Goal: Information Seeking & Learning: Compare options

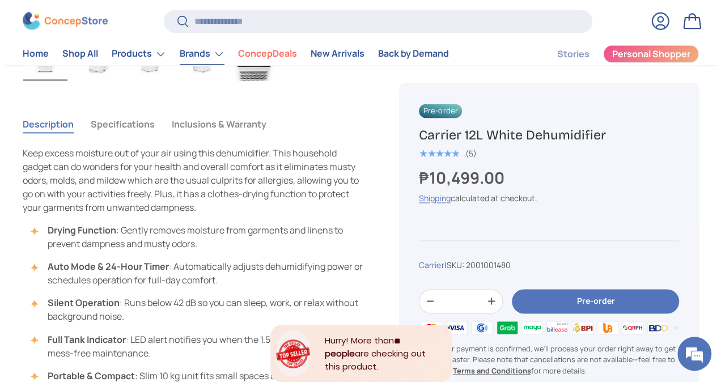
scroll to position [737, 0]
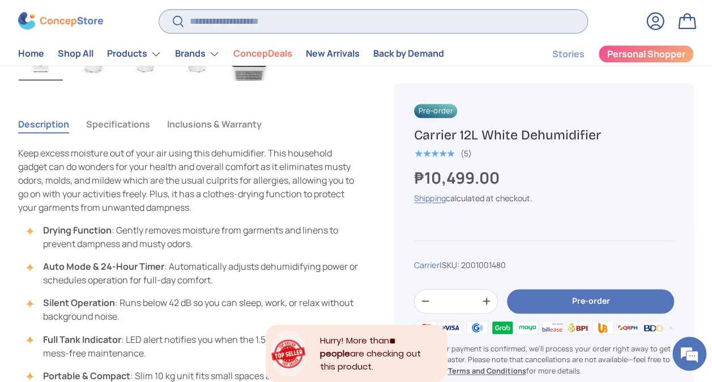
click at [205, 32] on input "Search" at bounding box center [373, 21] width 428 height 23
paste input "**********"
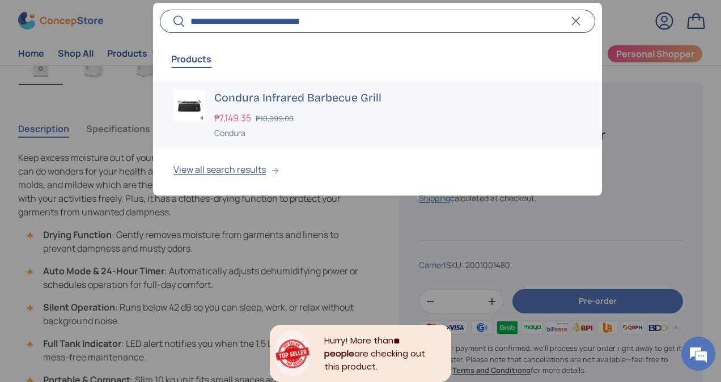
type input "**********"
click at [263, 93] on h3 "Condura Infrared Barbecue Grill" at bounding box center [397, 98] width 367 height 16
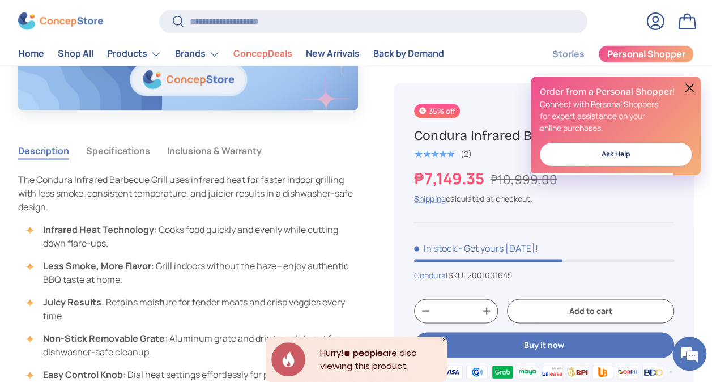
scroll to position [963, 0]
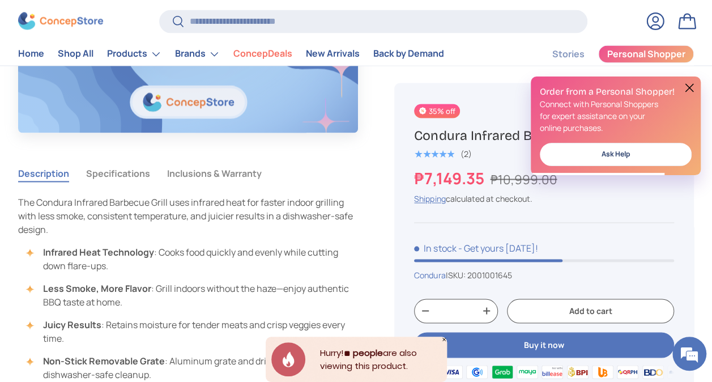
click at [98, 176] on button "Specifications" at bounding box center [118, 173] width 64 height 26
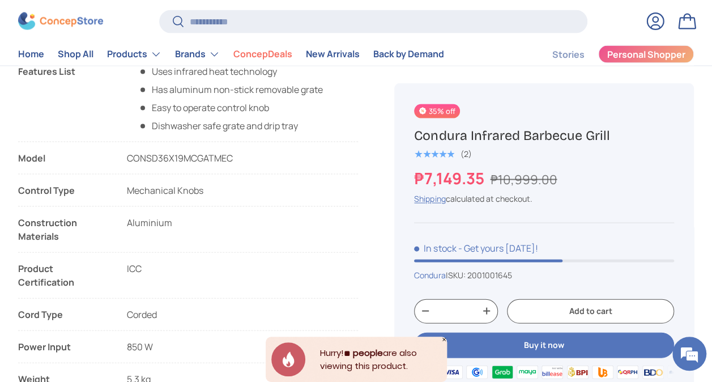
scroll to position [1077, 0]
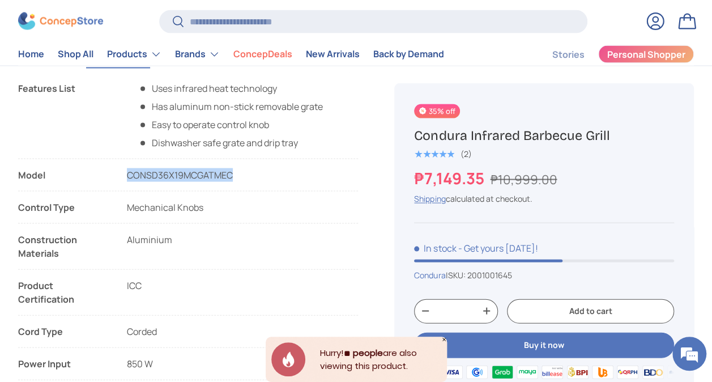
copy span "CONSD36X19MCGATMEC"
drag, startPoint x: 237, startPoint y: 173, endPoint x: 129, endPoint y: 173, distance: 107.7
click at [129, 173] on li "Model CONSD36X19MCGATMEC" at bounding box center [188, 179] width 340 height 23
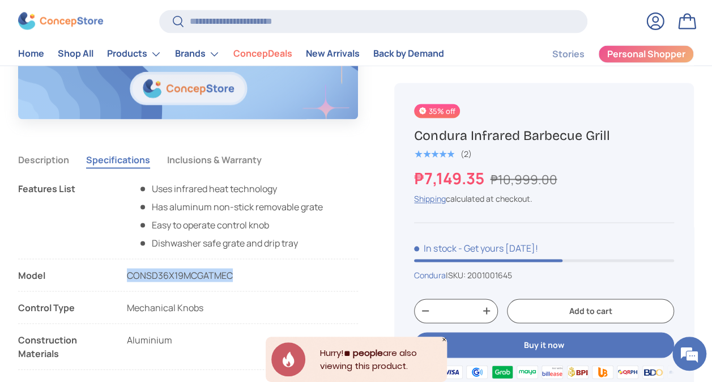
scroll to position [963, 0]
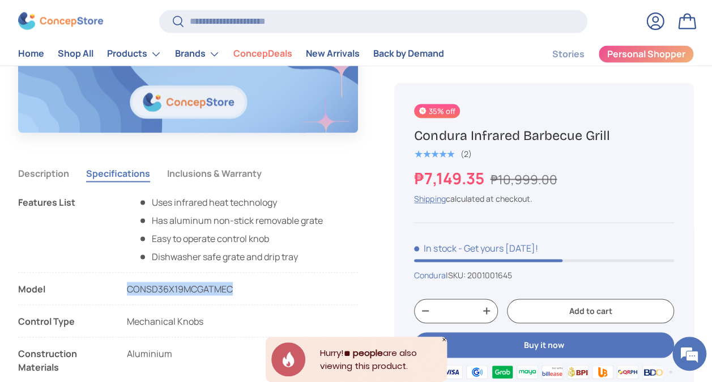
click at [236, 171] on button "Inclusions & Warranty" at bounding box center [214, 173] width 95 height 26
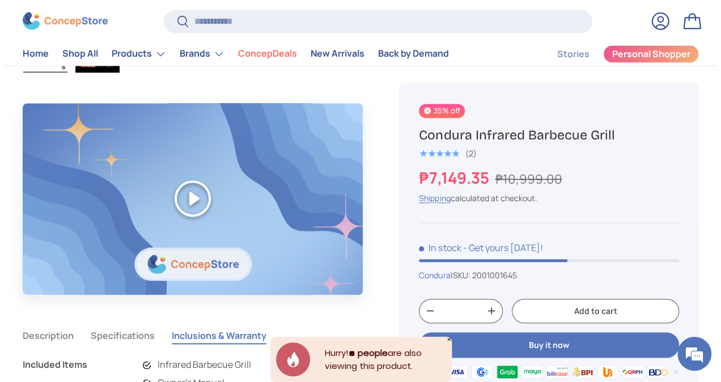
scroll to position [793, 0]
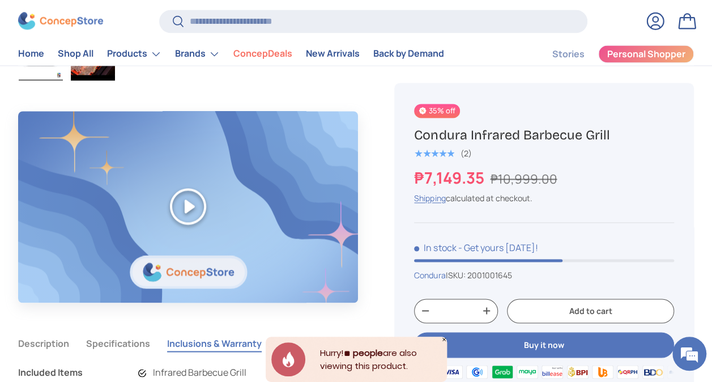
copy h1 "Condura Infrared Barbecue Grill"
drag, startPoint x: 612, startPoint y: 136, endPoint x: 419, endPoint y: 137, distance: 193.2
click at [419, 137] on h1 "Condura Infrared Barbecue Grill" at bounding box center [544, 134] width 260 height 17
click at [301, 18] on input "Search" at bounding box center [373, 21] width 428 height 23
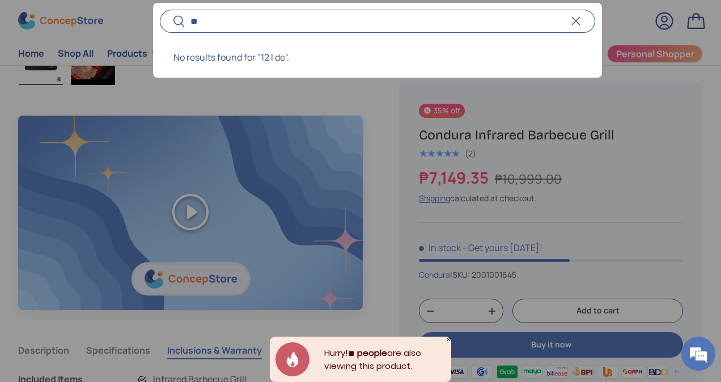
type input "*"
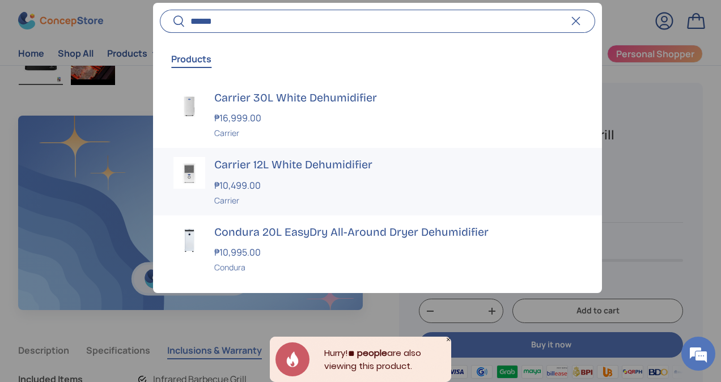
type input "******"
click at [274, 185] on div "₱10,499.00" at bounding box center [397, 185] width 367 height 14
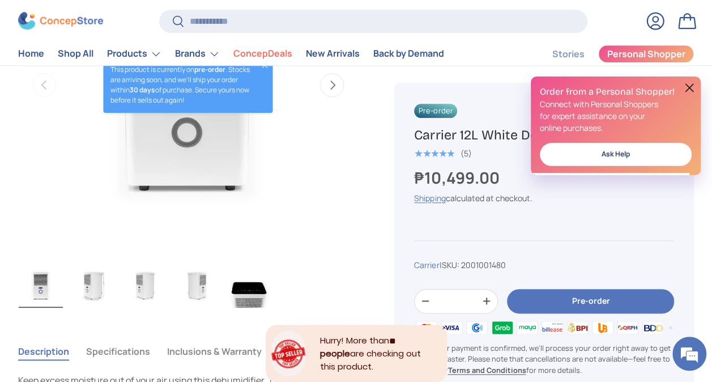
scroll to position [339, 0]
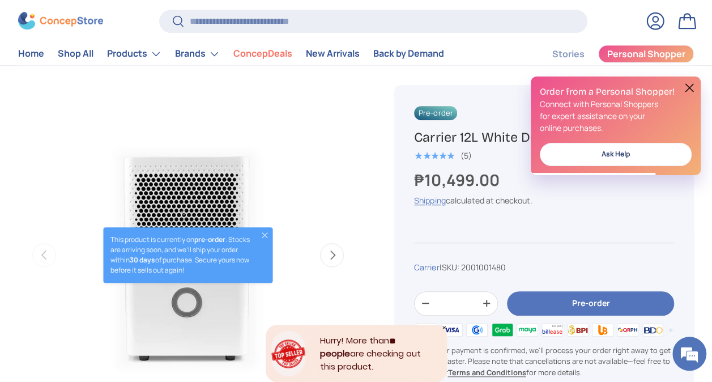
click at [692, 87] on button at bounding box center [690, 88] width 14 height 14
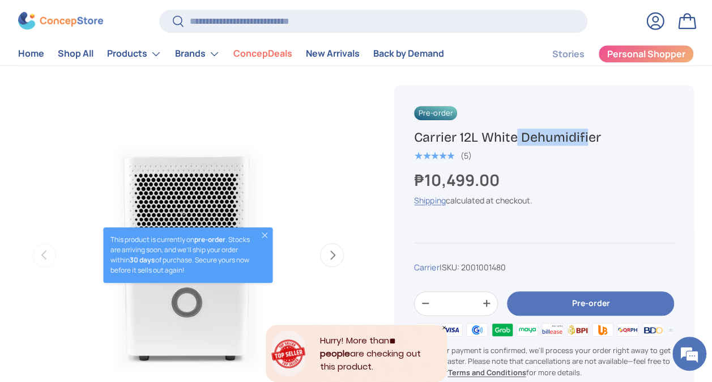
scroll to position [0, 0]
drag, startPoint x: 417, startPoint y: 133, endPoint x: 608, endPoint y: 129, distance: 191.0
click at [608, 129] on h1 "Carrier 12L White Dehumidifier" at bounding box center [544, 137] width 260 height 17
copy h1 "Carrier 12L White Dehumidifier"
